Goal: Browse casually

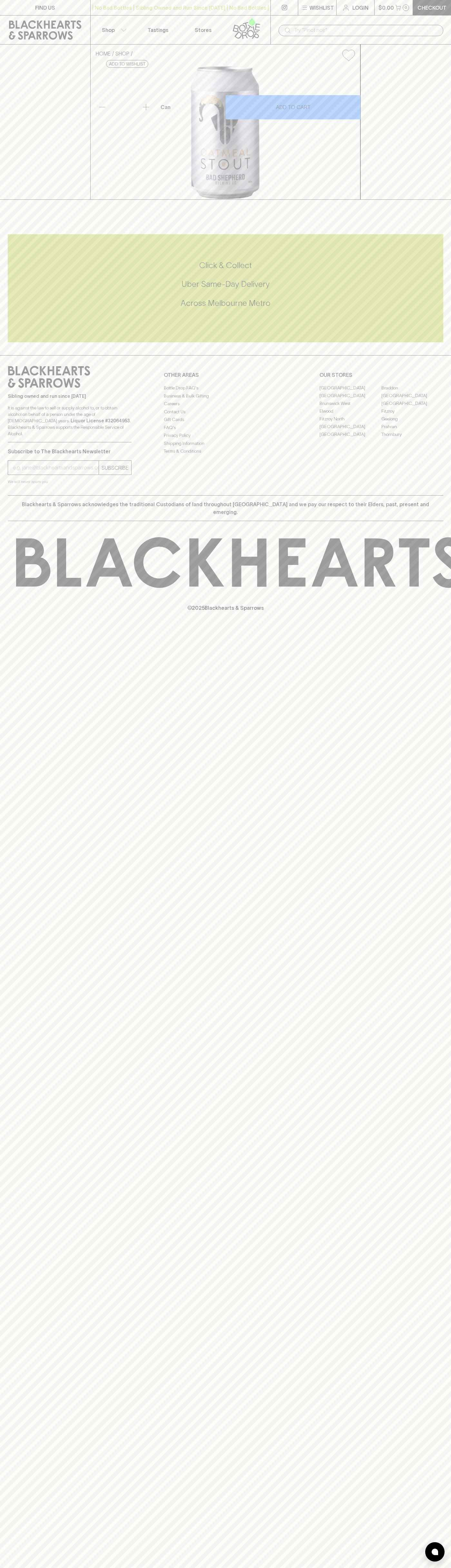
click at [134, 29] on button "Shop" at bounding box center [113, 29] width 45 height 29
click at [248, 1568] on html "FIND US | No Bad Bottles | Sibling Owned and Run Since [DATE] | No Bad Bottles …" at bounding box center [225, 784] width 451 height 1568
click at [13, 1130] on div at bounding box center [225, 784] width 451 height 1568
